Goal: Understand site structure: Understand site structure

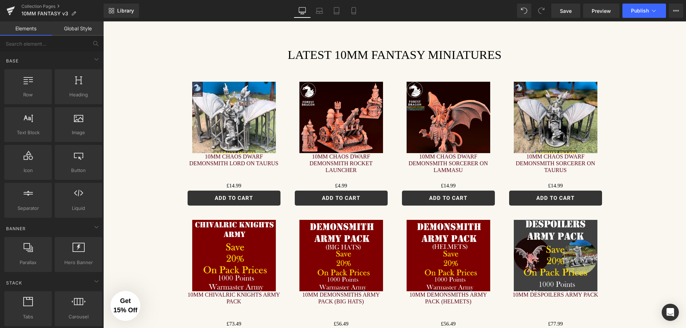
scroll to position [572, 0]
